Goal: Information Seeking & Learning: Check status

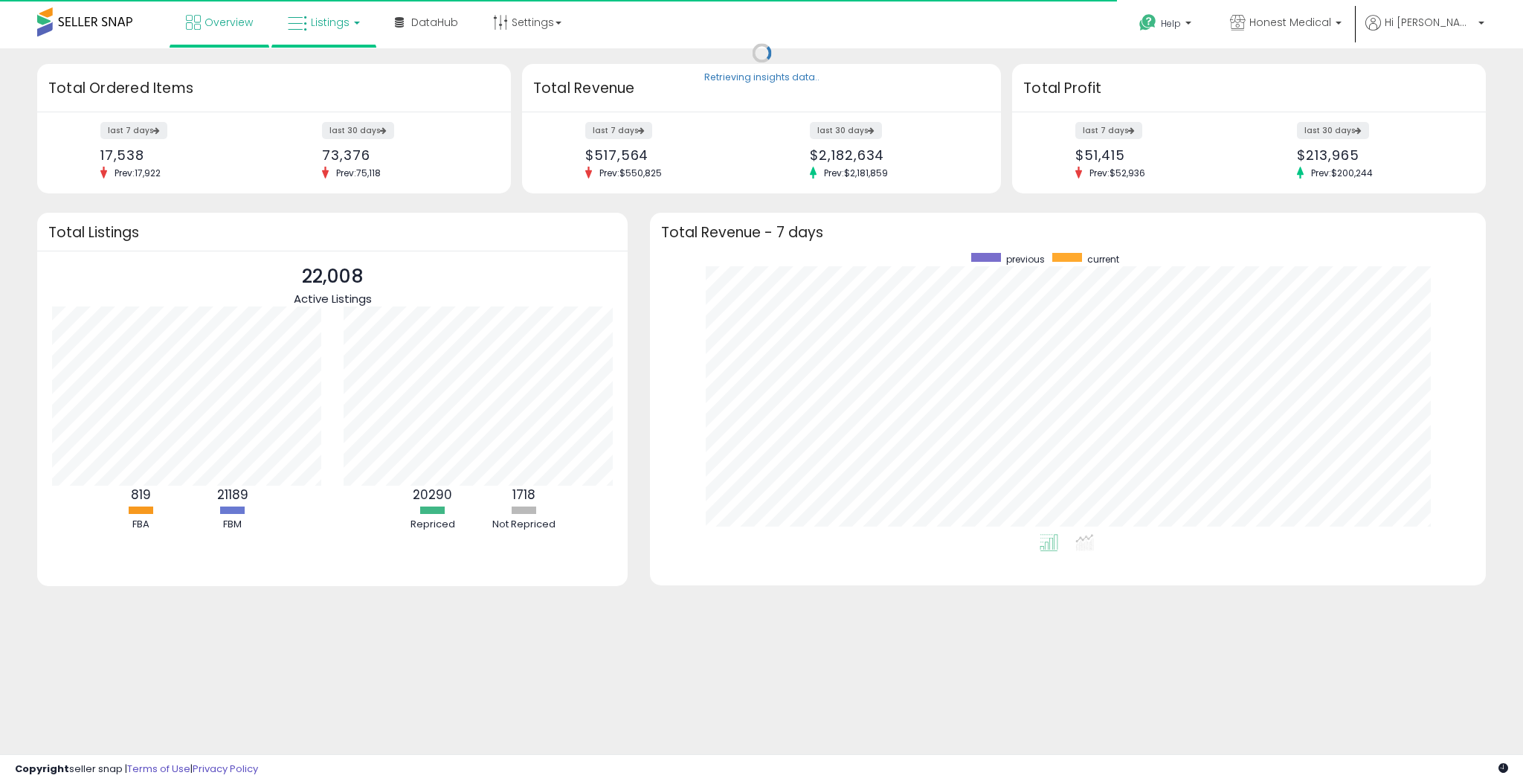
scroll to position [281, 805]
click at [297, 20] on icon at bounding box center [297, 23] width 19 height 19
click at [304, 66] on icon at bounding box center [335, 74] width 65 height 19
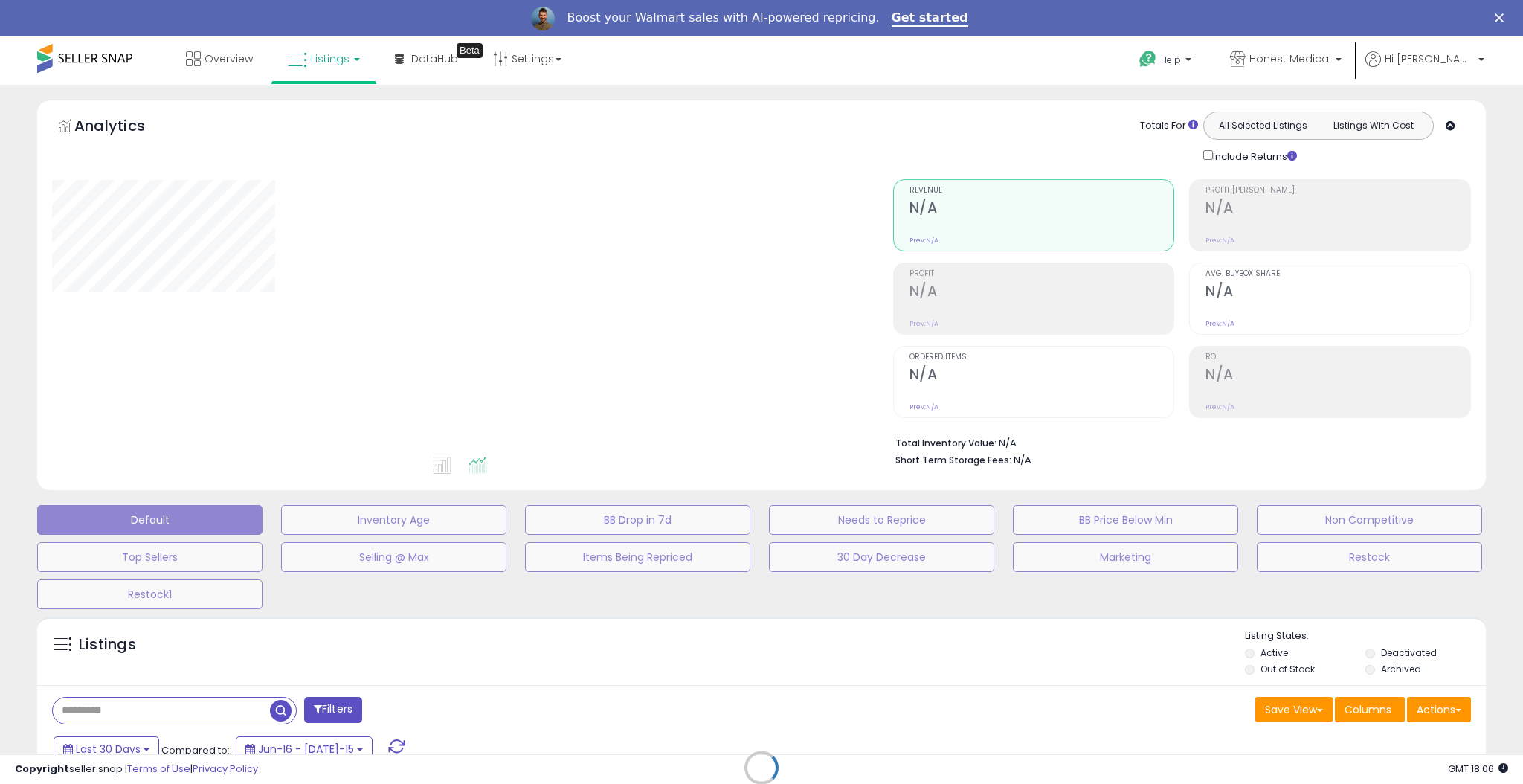
click at [707, 391] on div at bounding box center [461, 317] width 819 height 275
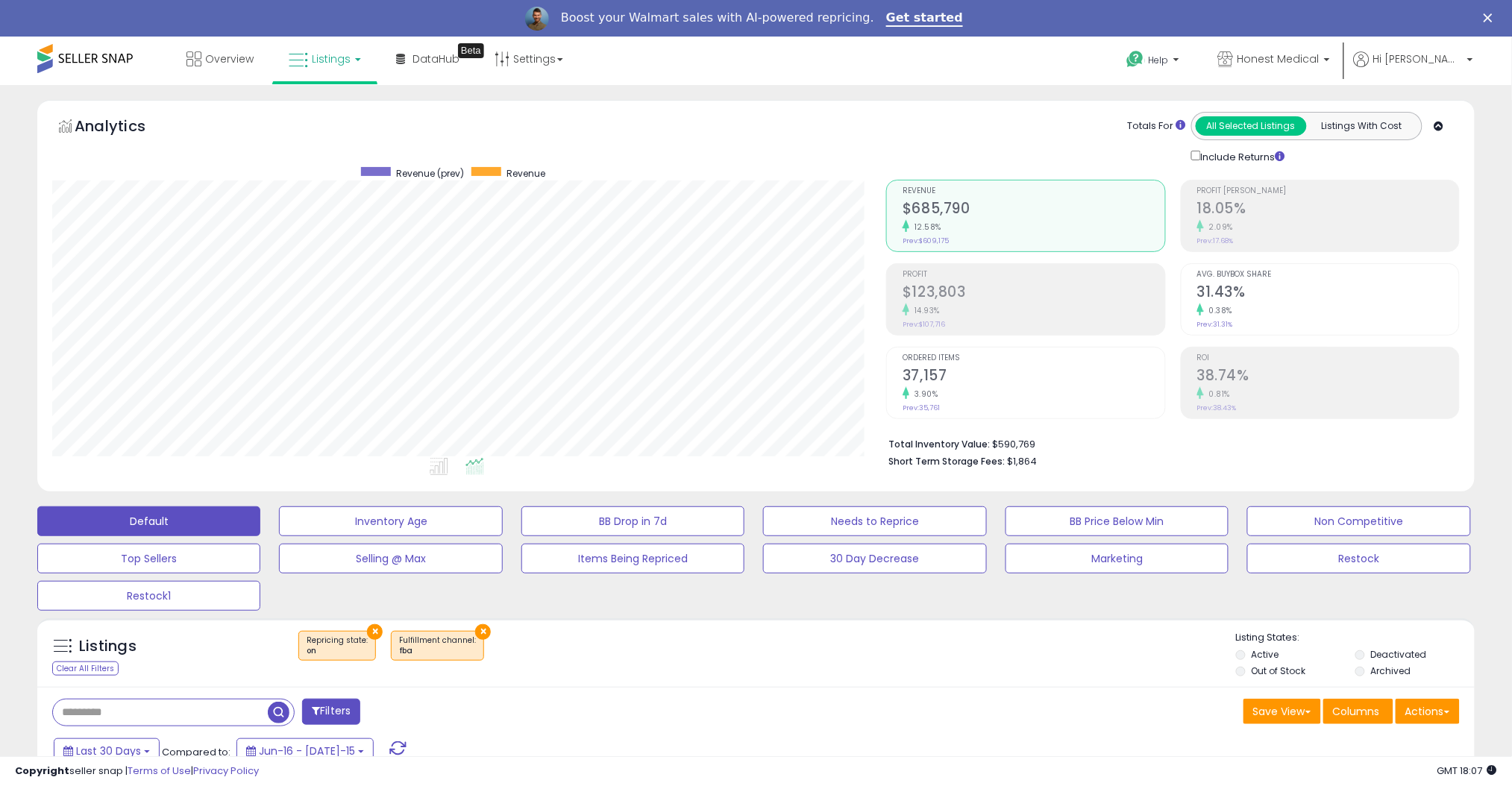
scroll to position [186, 0]
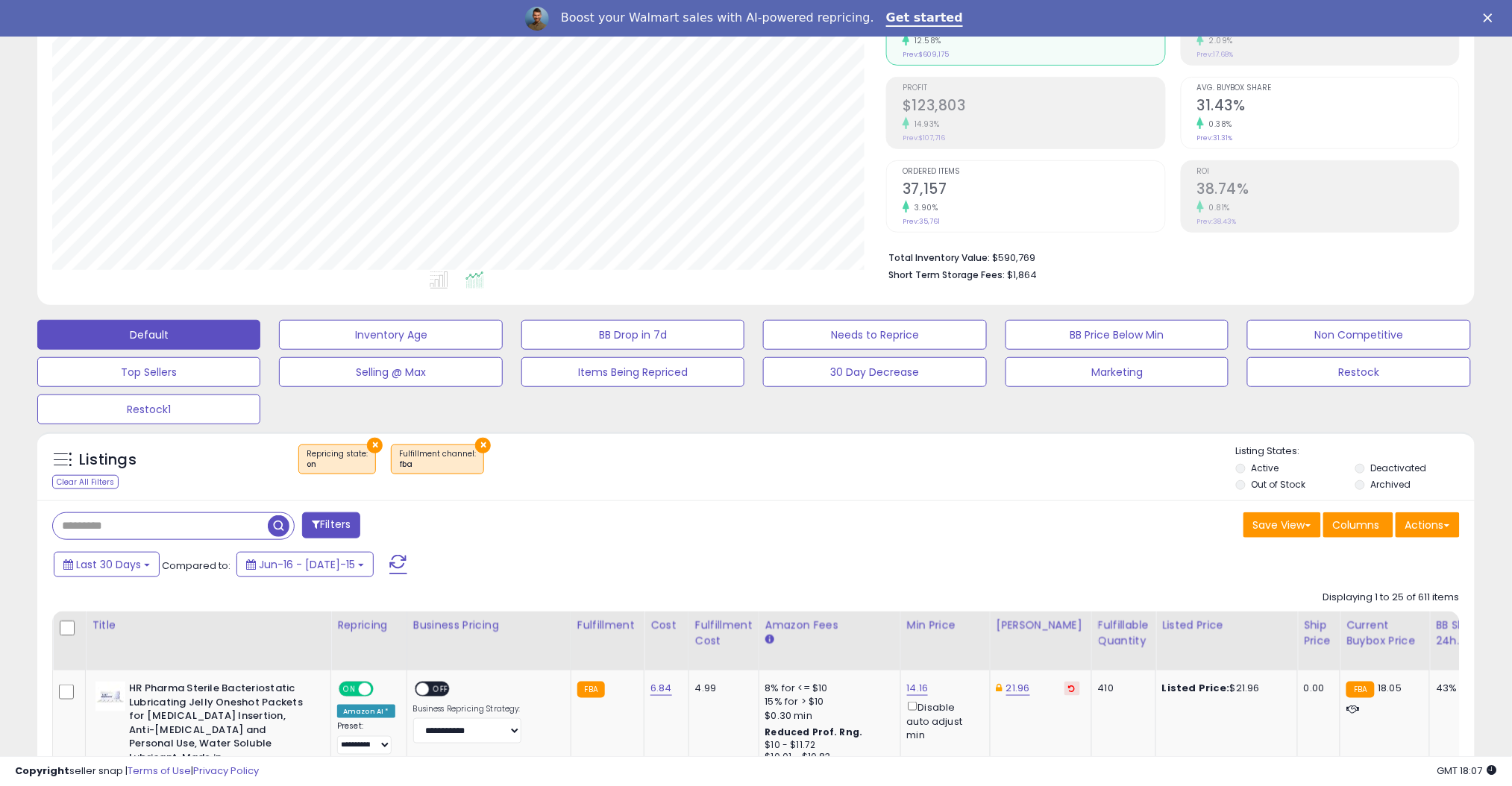
click at [171, 514] on input "text" at bounding box center [160, 526] width 215 height 26
type input "*****"
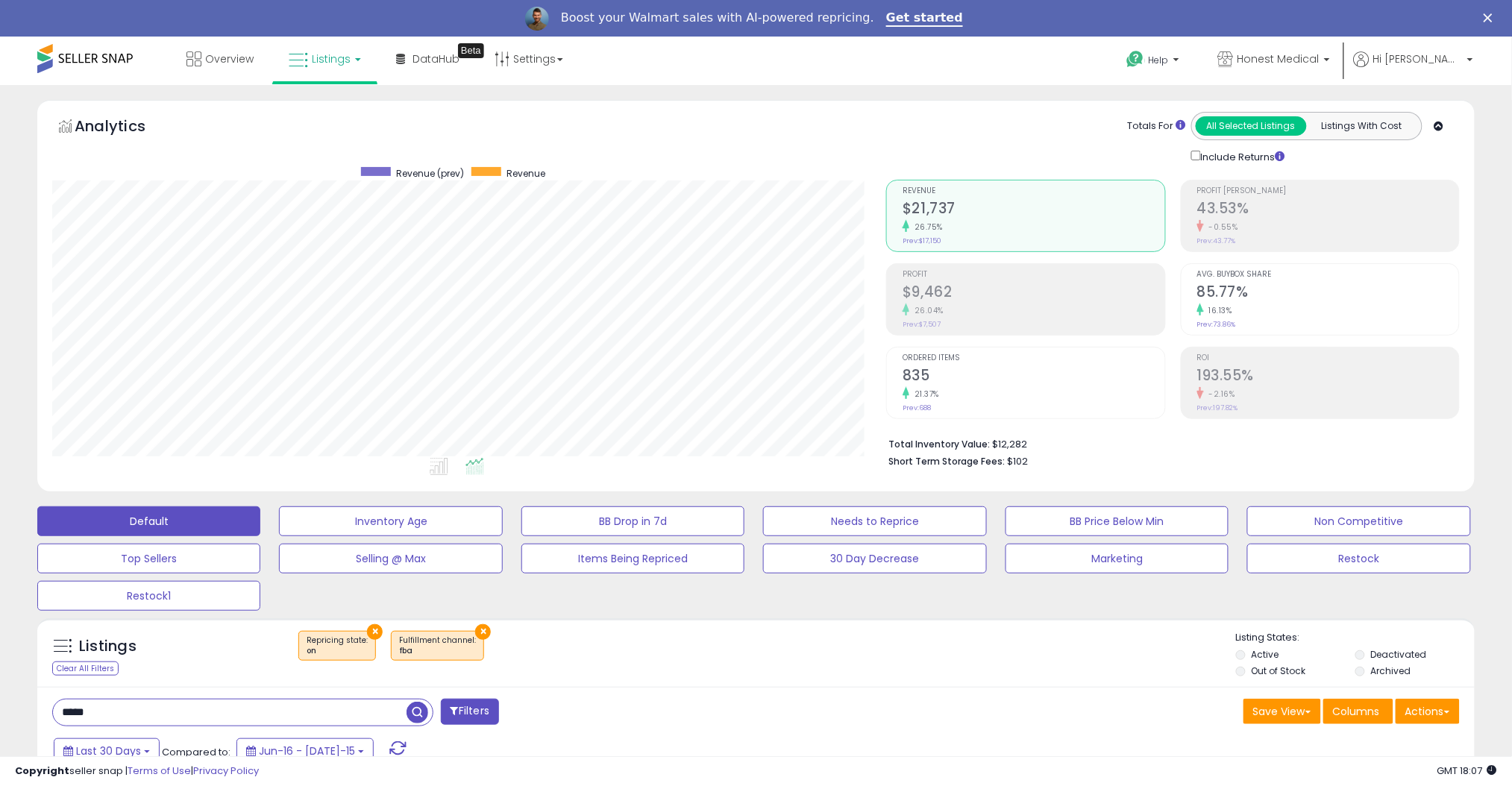
scroll to position [245, 0]
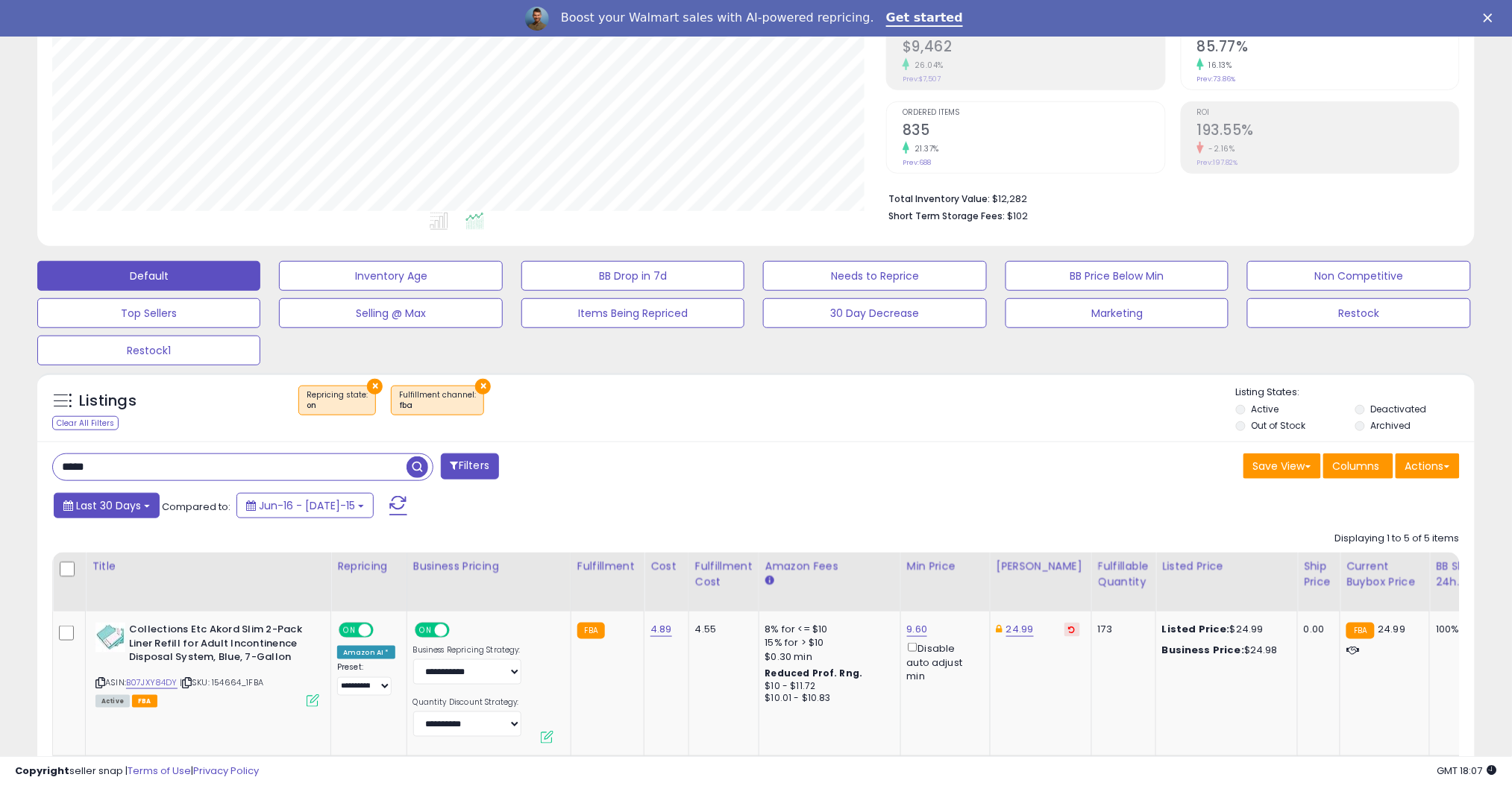
click at [131, 509] on span "Last 30 Days" at bounding box center [108, 505] width 65 height 15
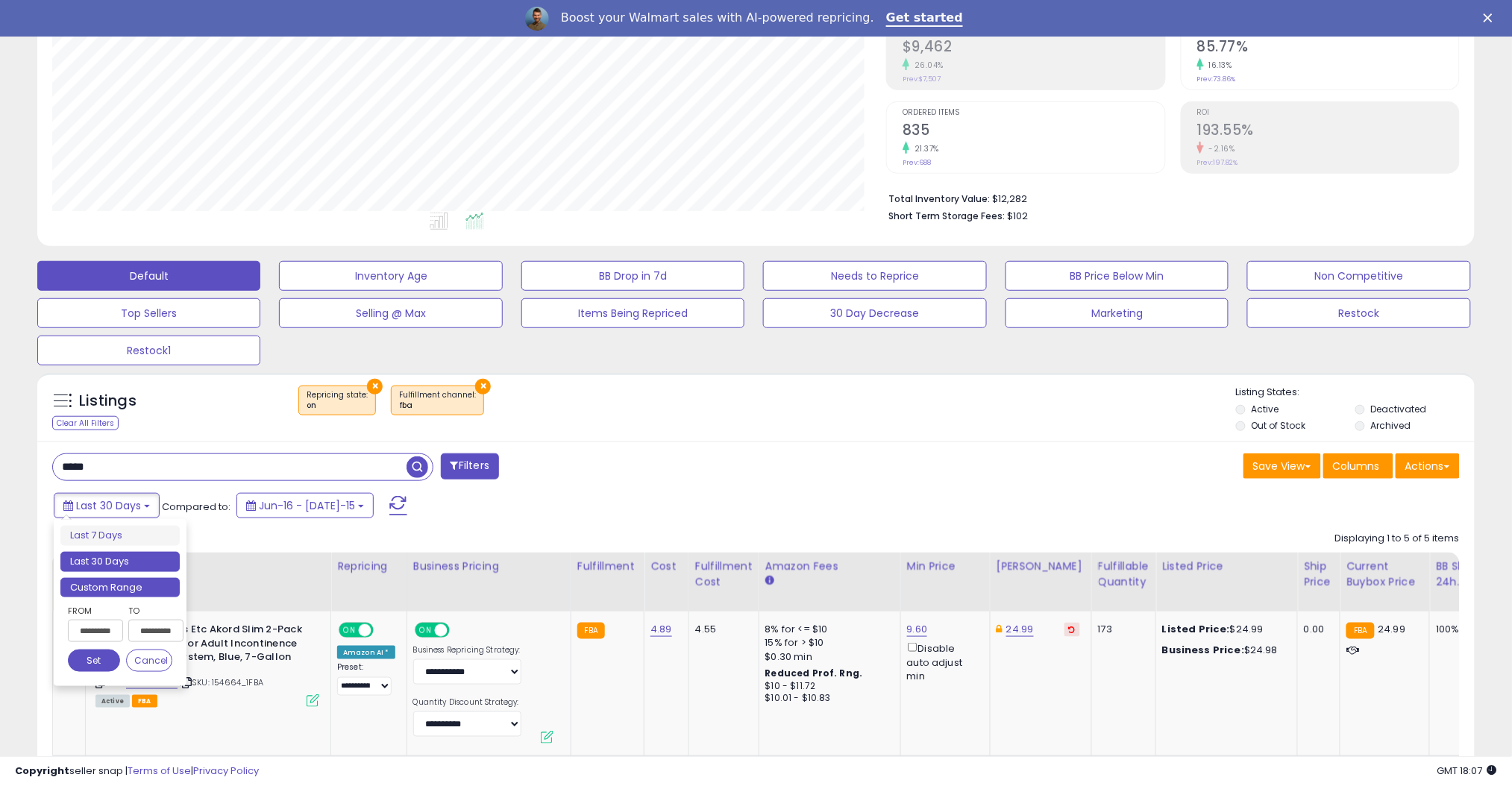
click at [126, 581] on li "Custom Range" at bounding box center [119, 587] width 119 height 20
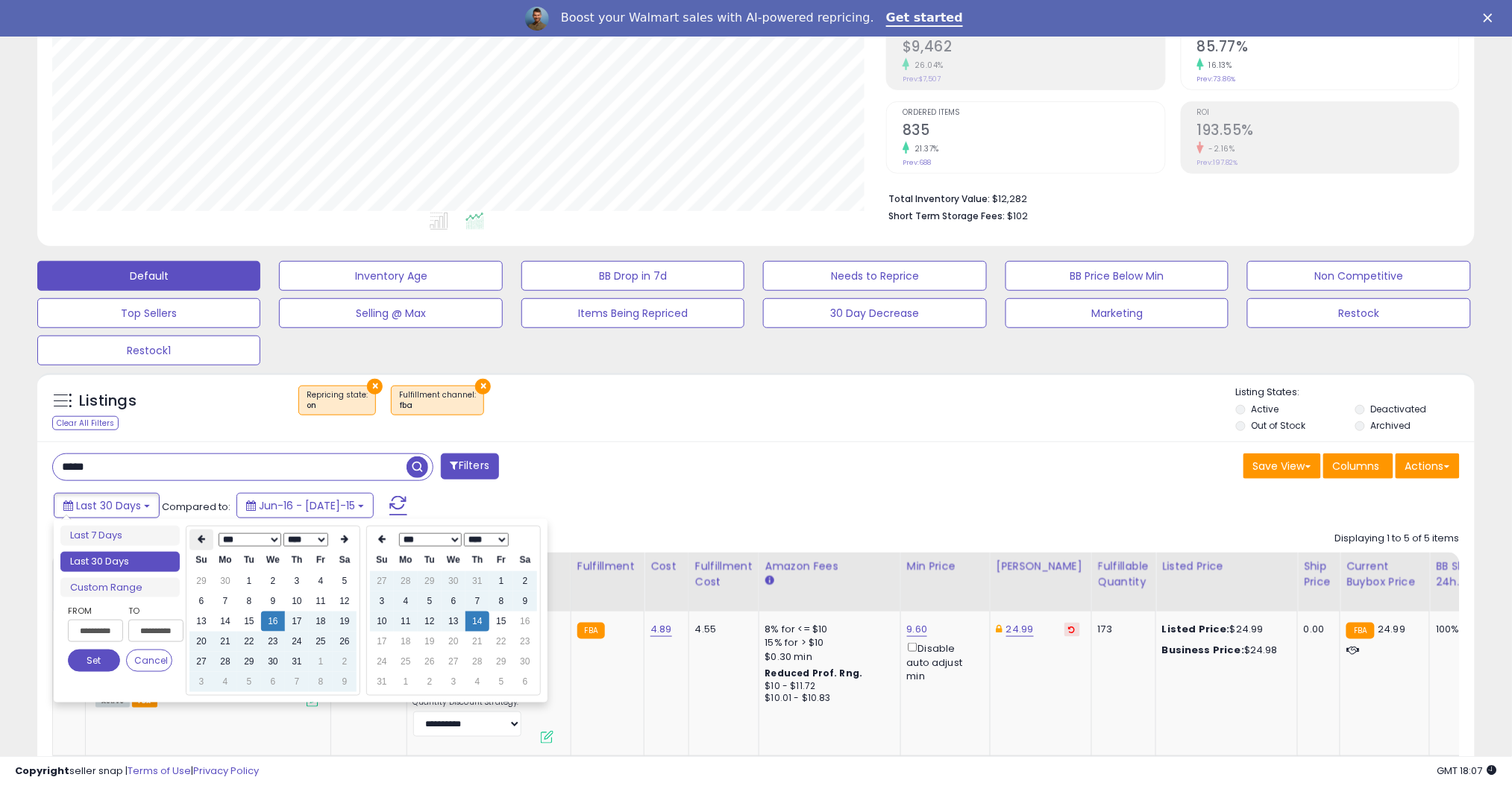
click at [193, 544] on th at bounding box center [201, 540] width 23 height 21
click at [203, 603] on td "1" at bounding box center [201, 601] width 23 height 20
type input "**********"
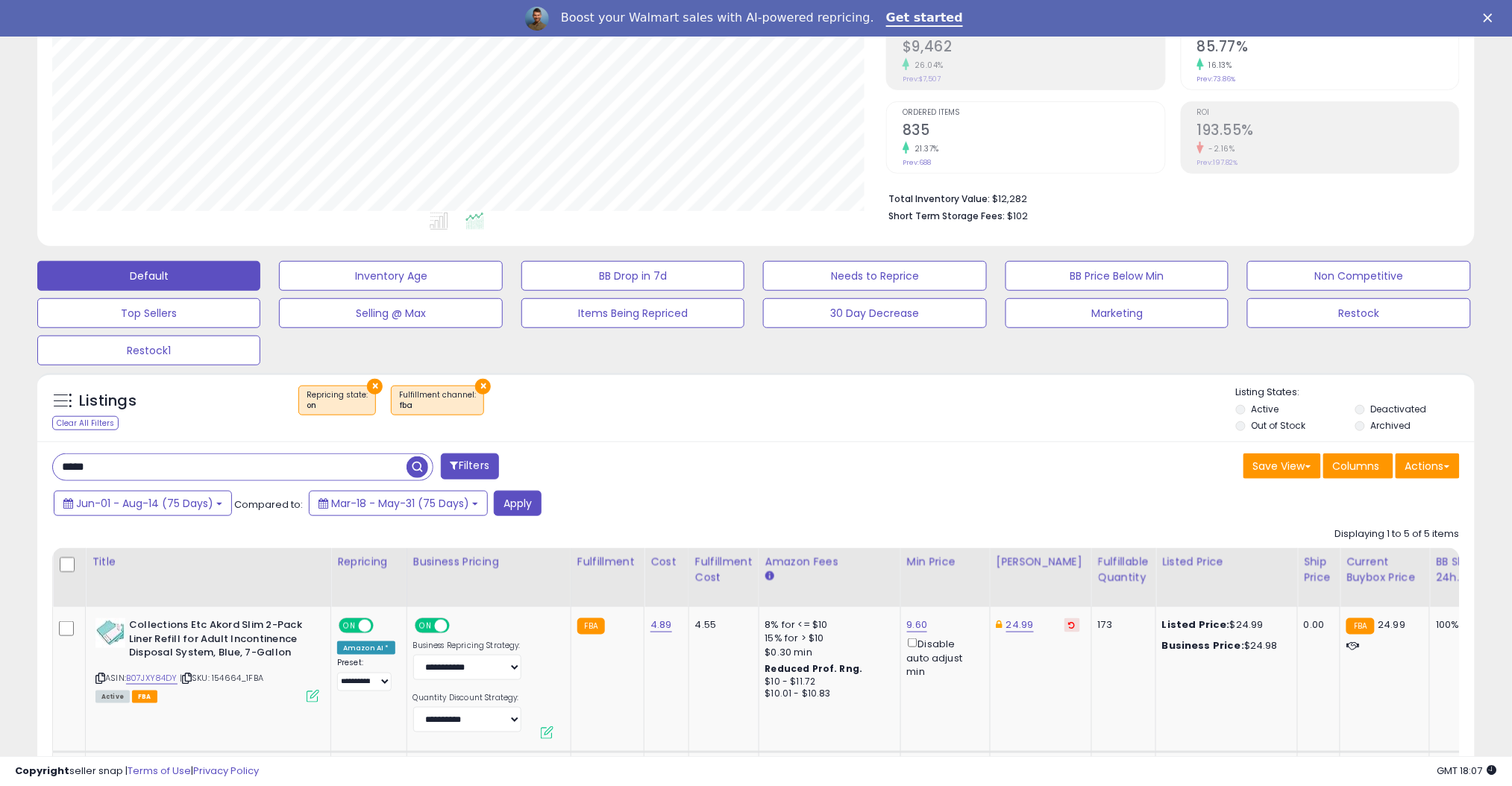
click at [405, 463] on input "*****" at bounding box center [230, 467] width 353 height 26
click at [411, 463] on span "button" at bounding box center [417, 467] width 22 height 22
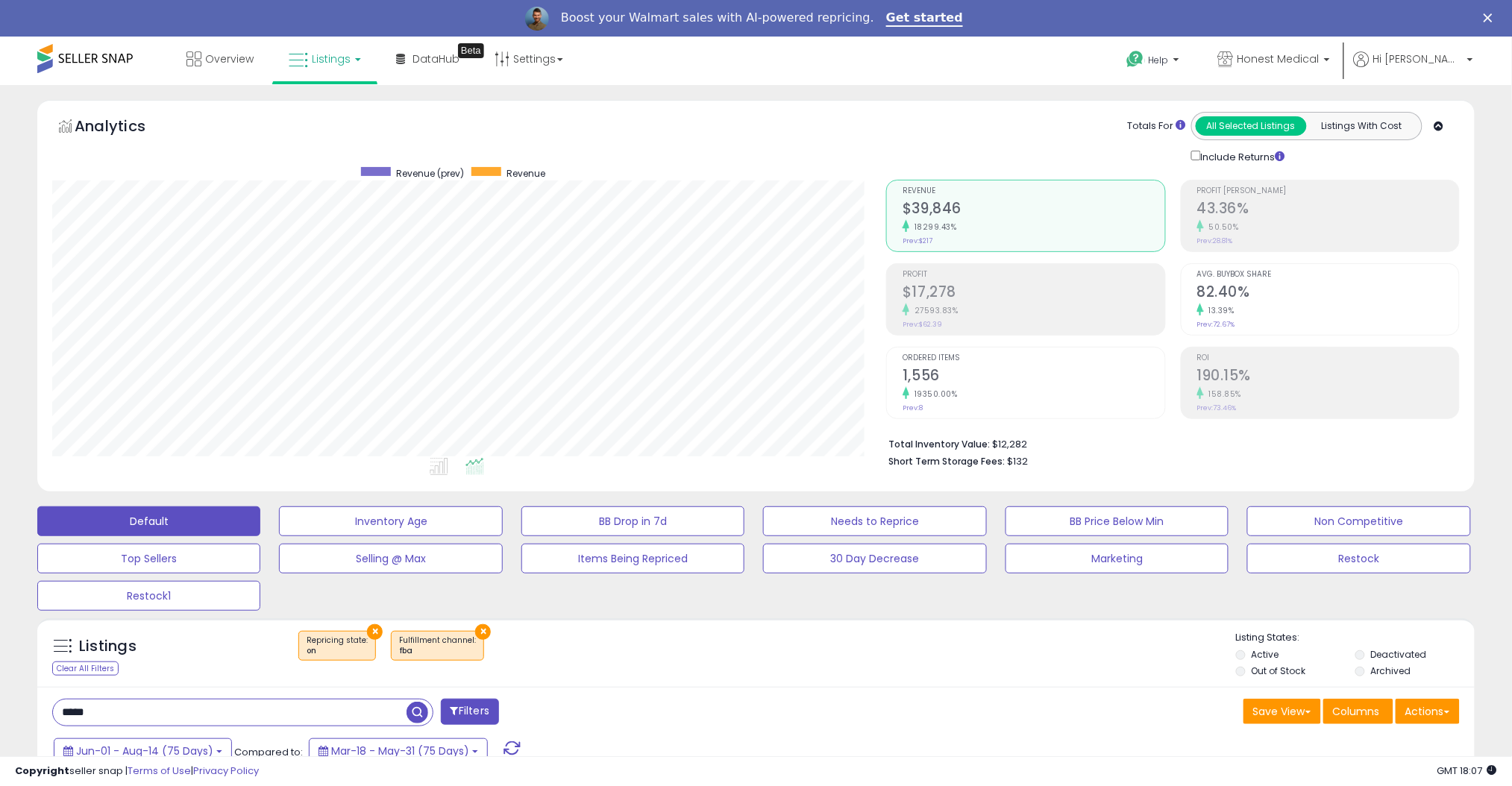
scroll to position [305, 833]
click at [243, 707] on input "*****" at bounding box center [230, 712] width 353 height 26
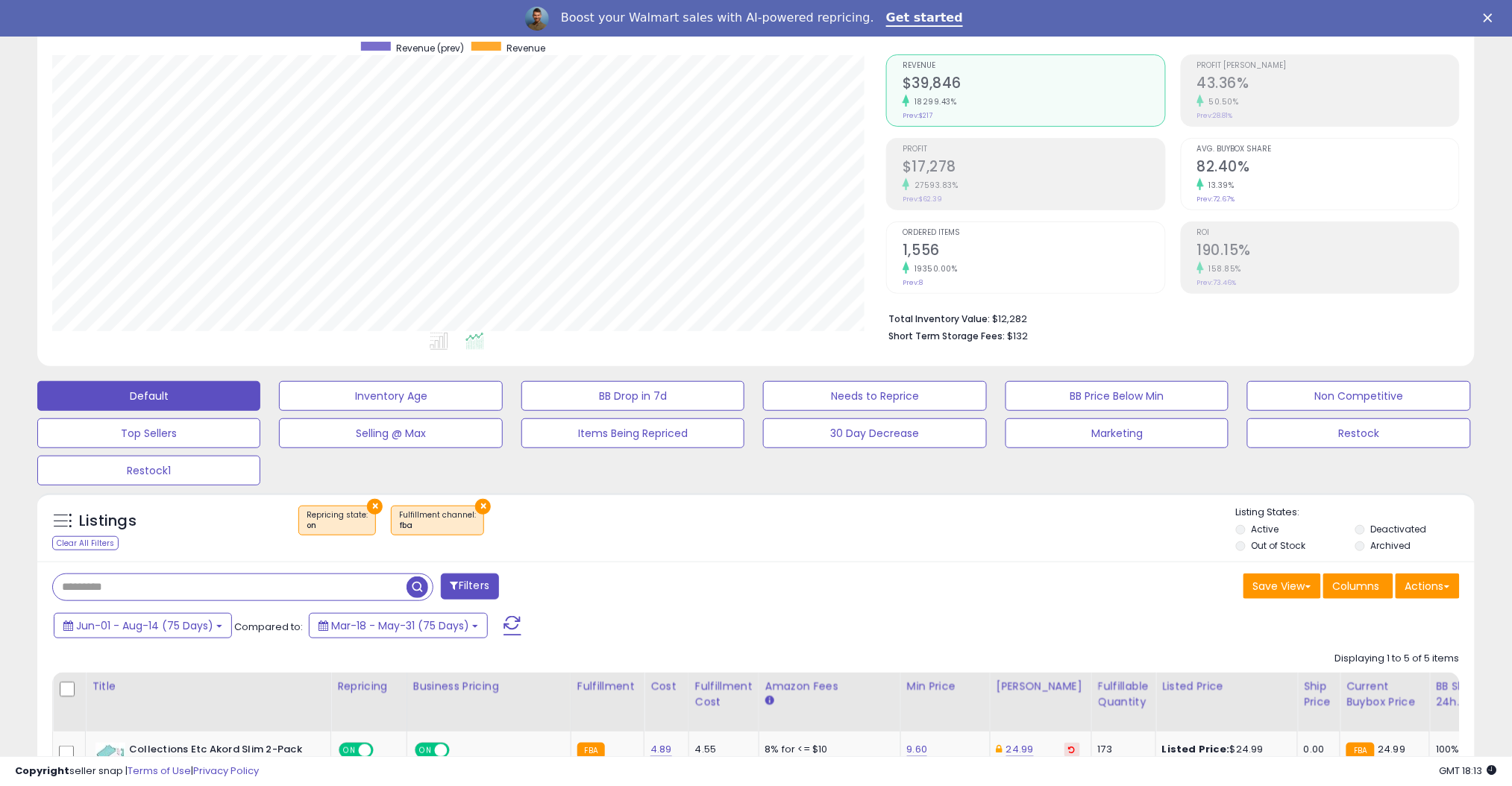
click at [412, 588] on span "button" at bounding box center [417, 587] width 22 height 22
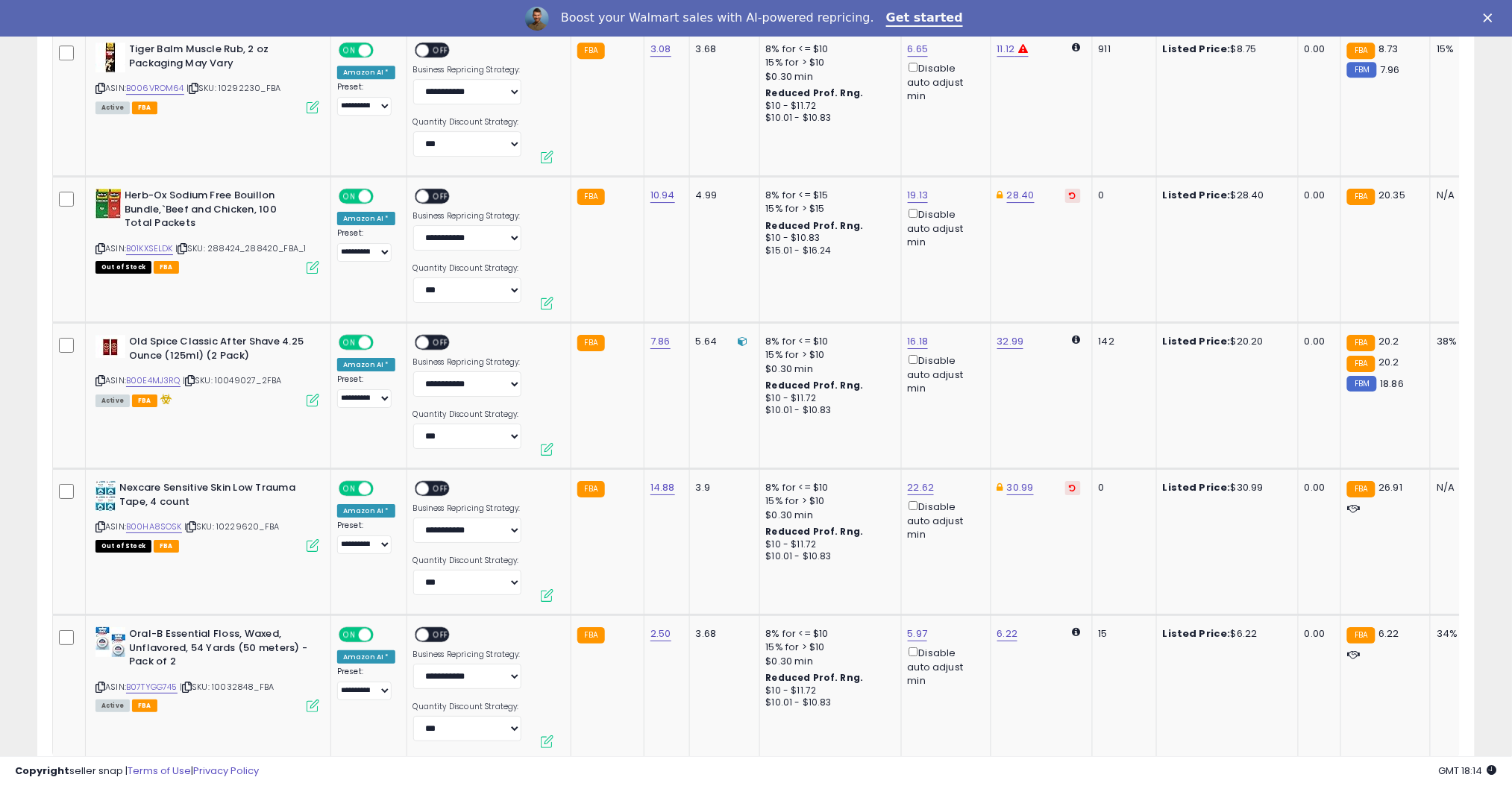
scroll to position [3852, 0]
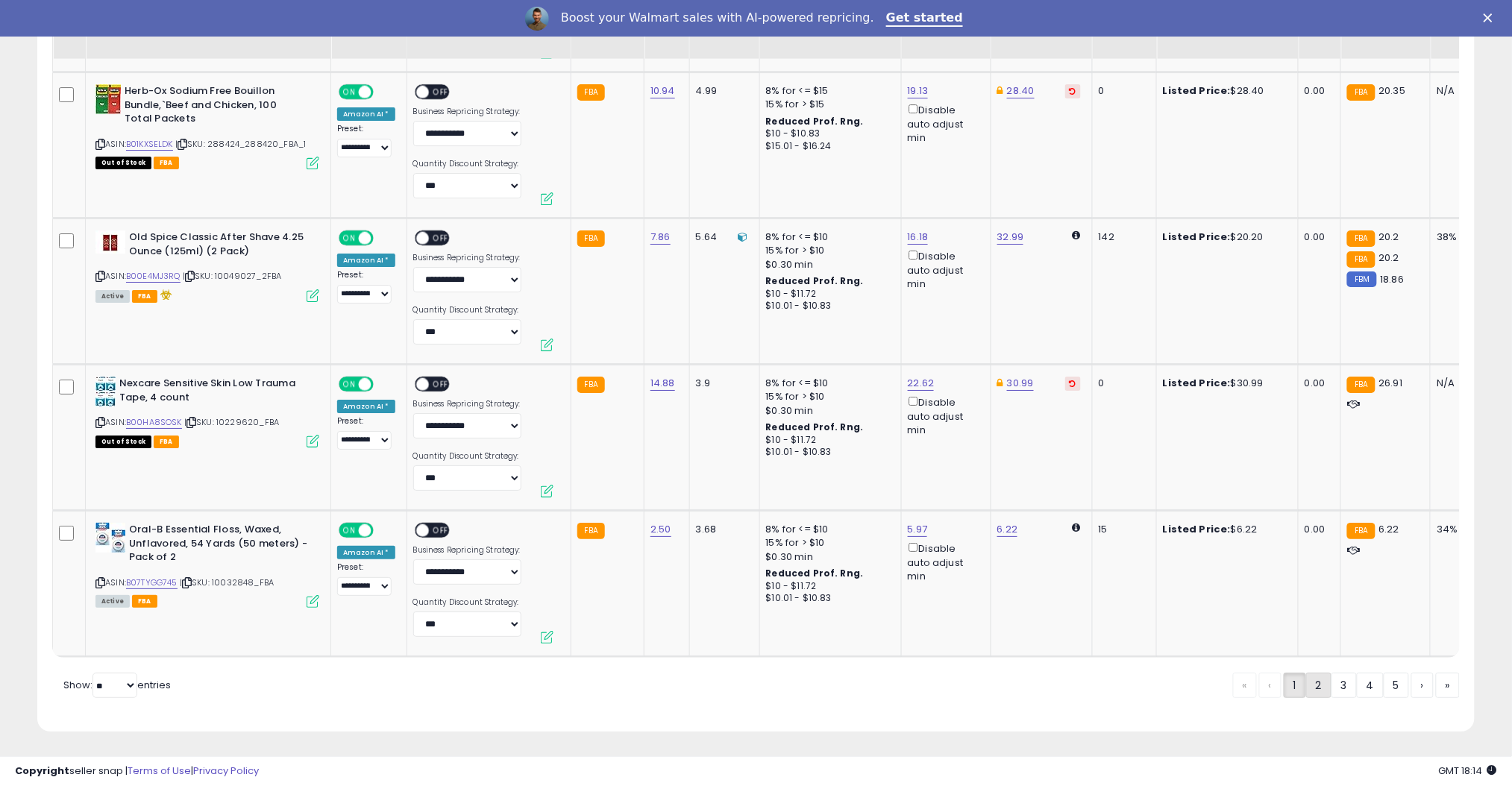
click at [1356, 675] on link "2" at bounding box center [1369, 684] width 27 height 25
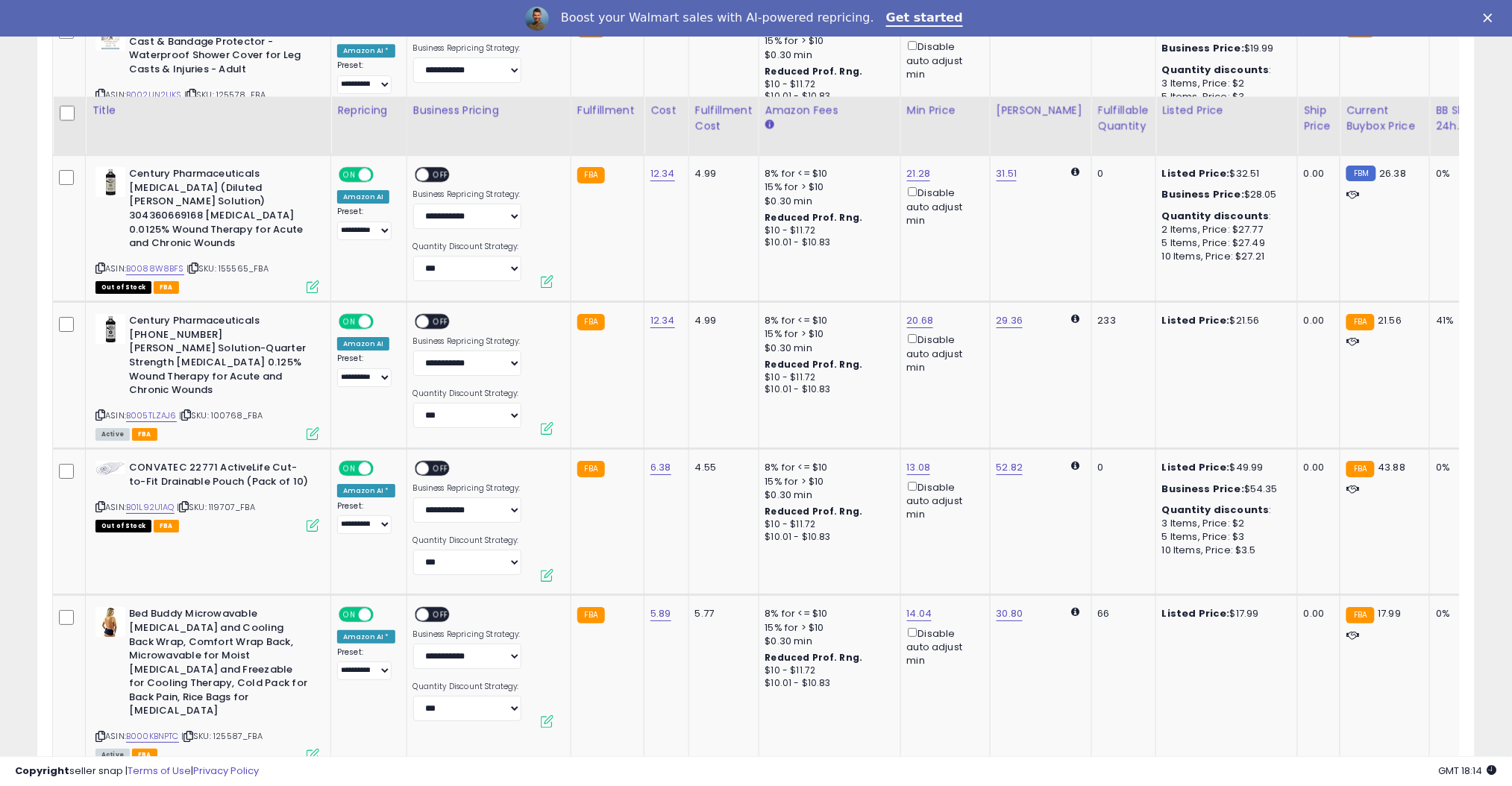
scroll to position [3866, 0]
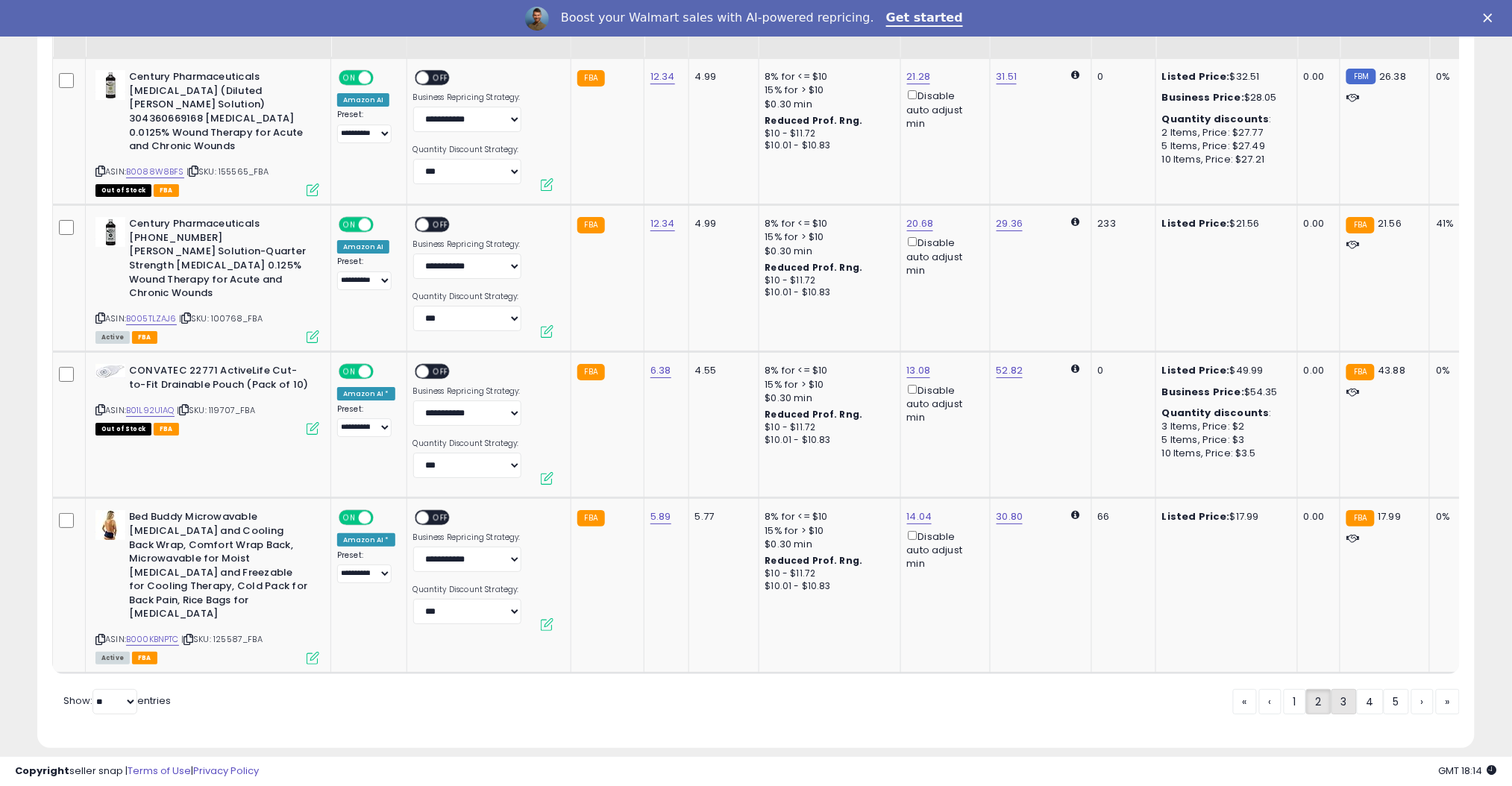
click at [1383, 690] on link "3" at bounding box center [1395, 701] width 25 height 25
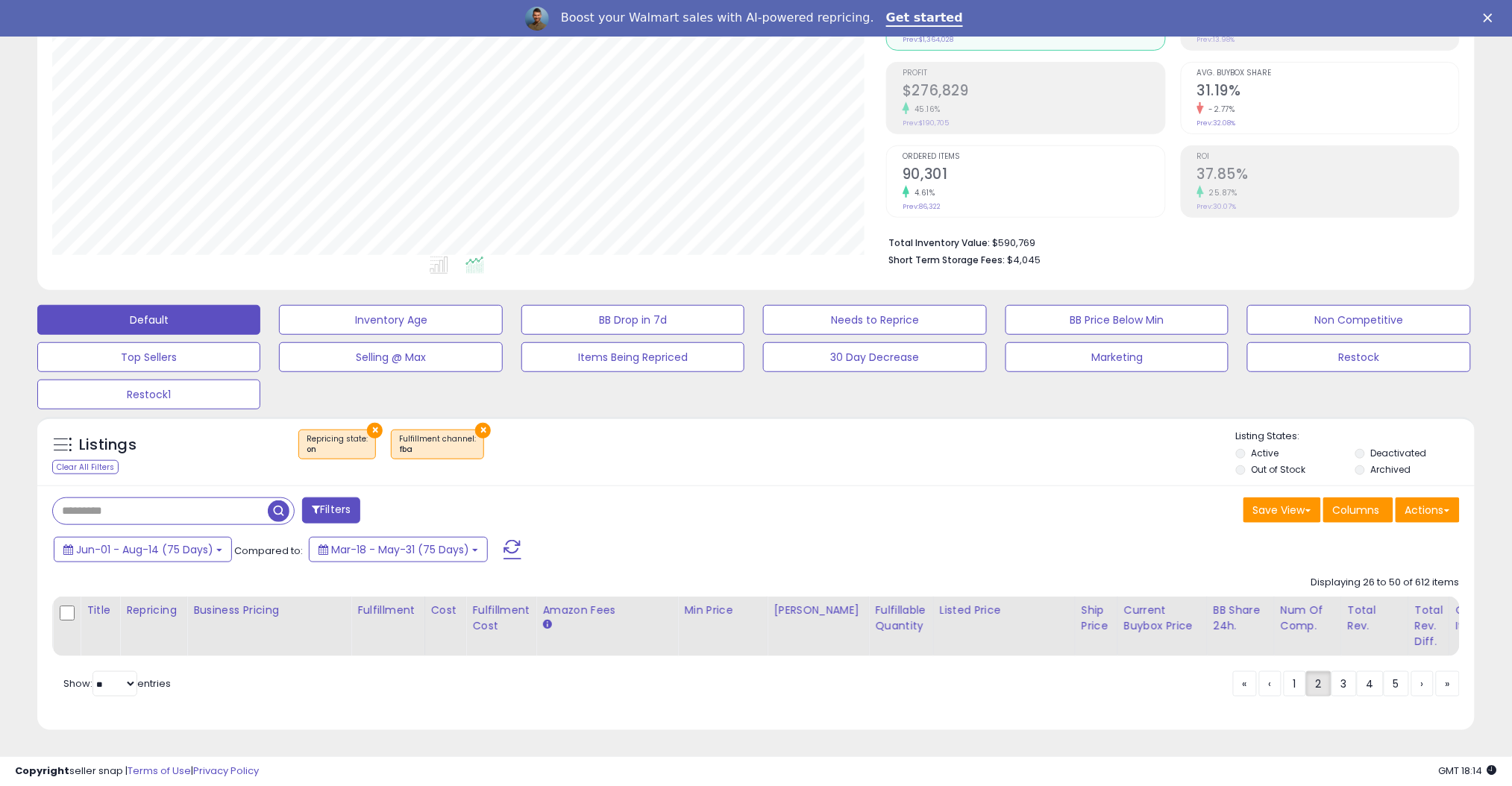
scroll to position [0, 0]
